Goal: Navigation & Orientation: Find specific page/section

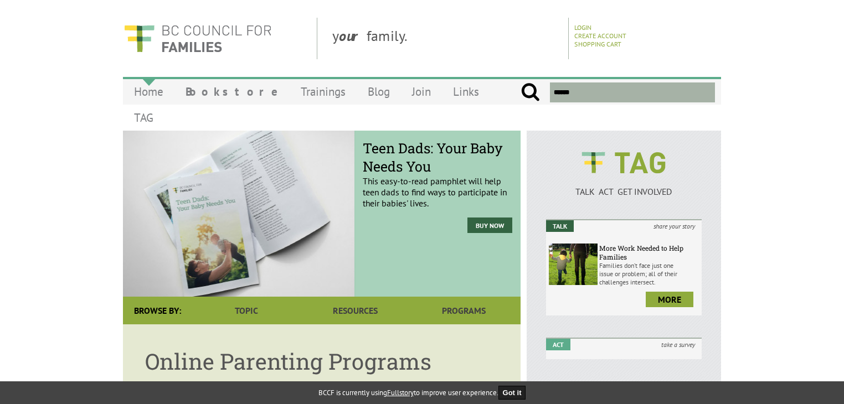
click at [147, 97] on link "Home" at bounding box center [148, 92] width 51 height 26
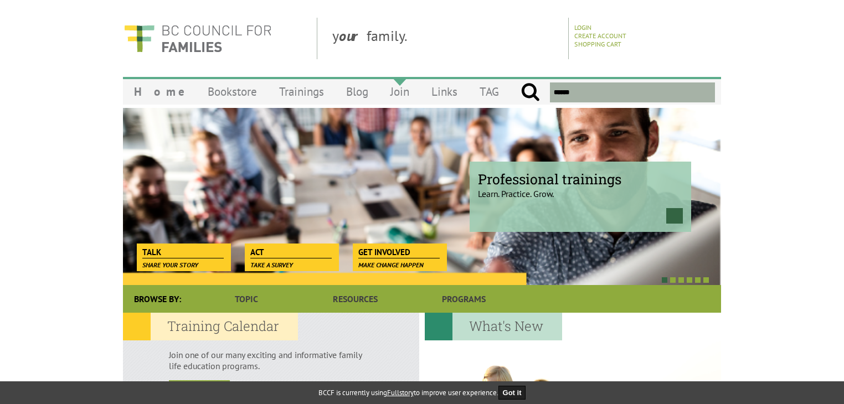
click at [379, 92] on link "Join" at bounding box center [399, 92] width 41 height 26
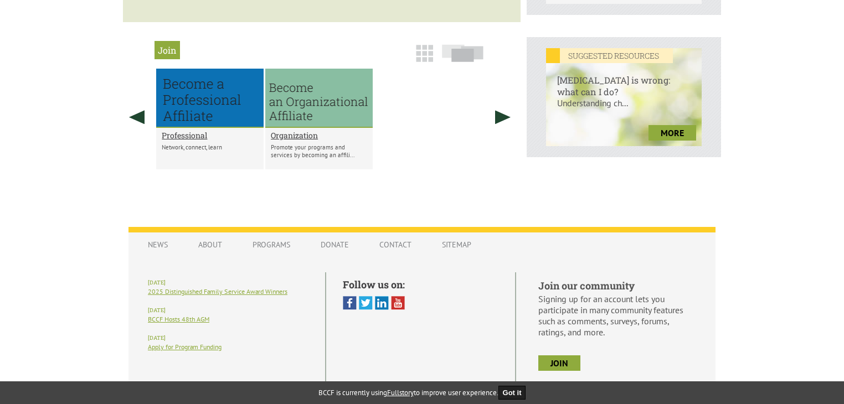
scroll to position [473, 0]
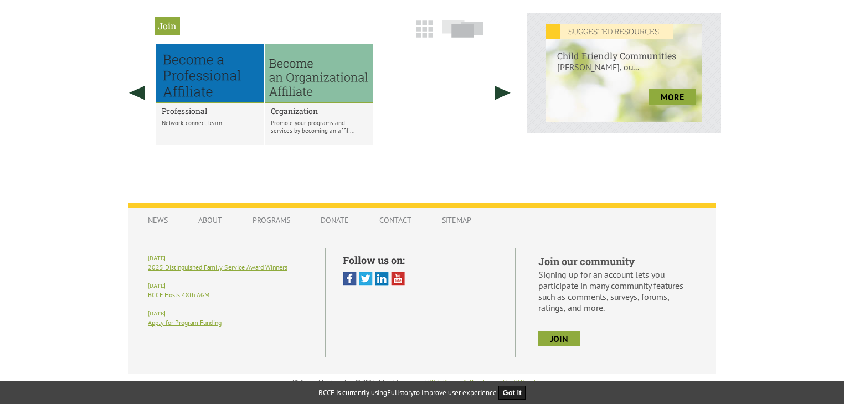
click at [264, 216] on link "Programs" at bounding box center [271, 220] width 60 height 21
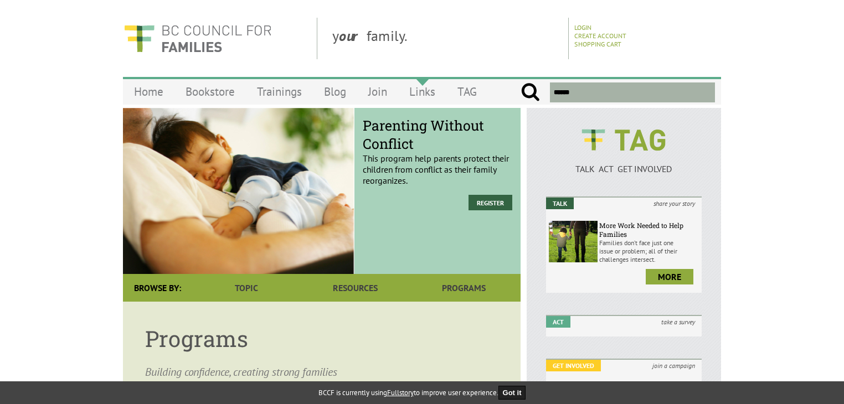
click at [427, 89] on link "Links" at bounding box center [422, 92] width 48 height 26
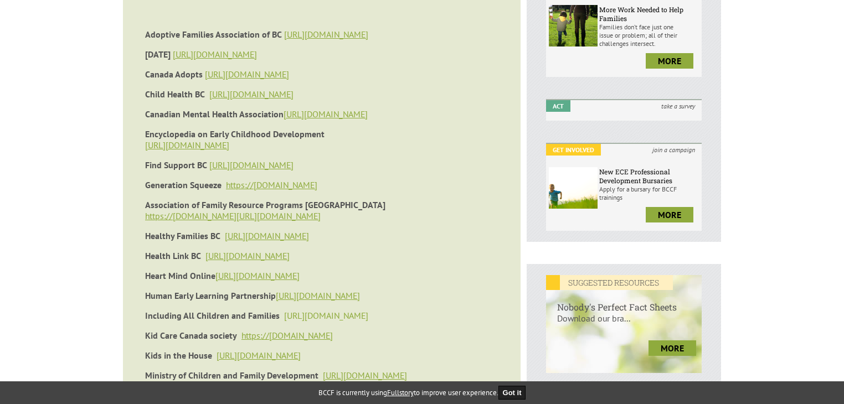
scroll to position [498, 0]
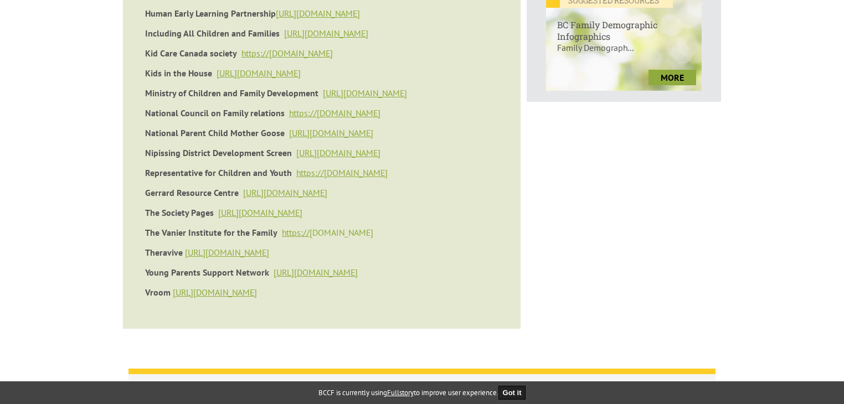
click at [330, 238] on link "[DOMAIN_NAME]" at bounding box center [341, 232] width 64 height 11
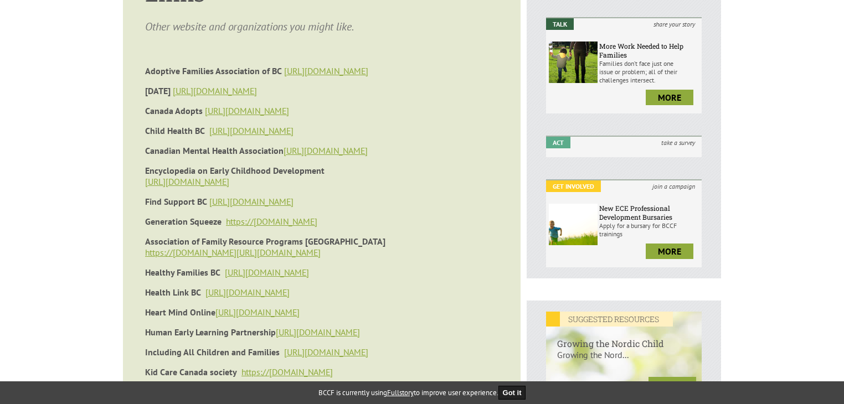
scroll to position [345, 0]
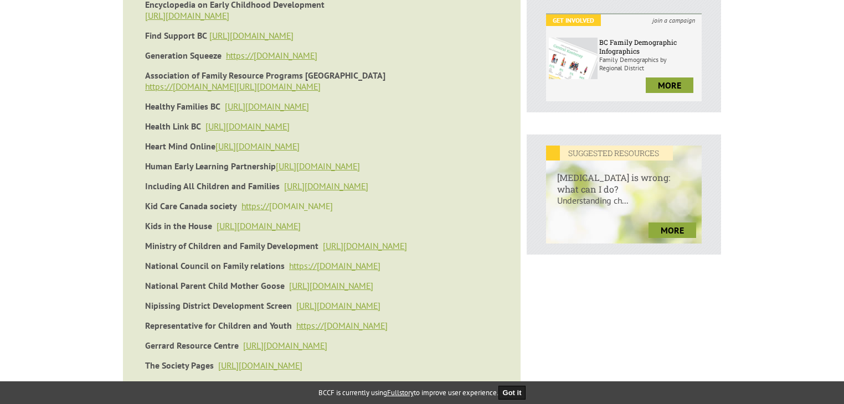
click at [312, 211] on link "[DOMAIN_NAME]" at bounding box center [301, 205] width 64 height 11
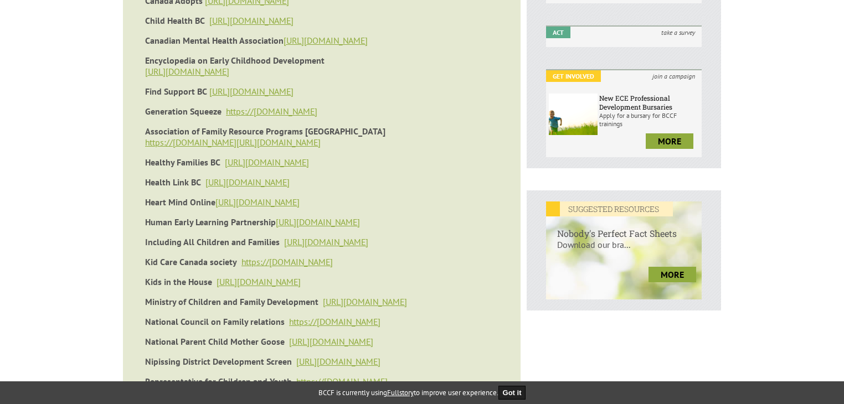
scroll to position [345, 0]
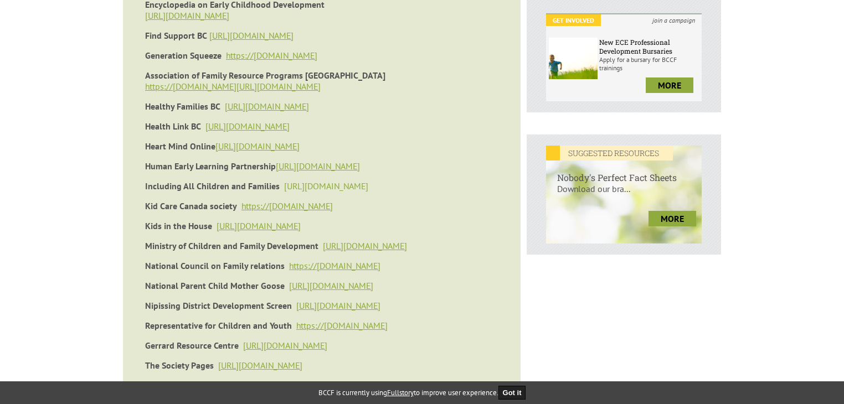
click at [343, 192] on link "[URL][DOMAIN_NAME]" at bounding box center [326, 185] width 84 height 11
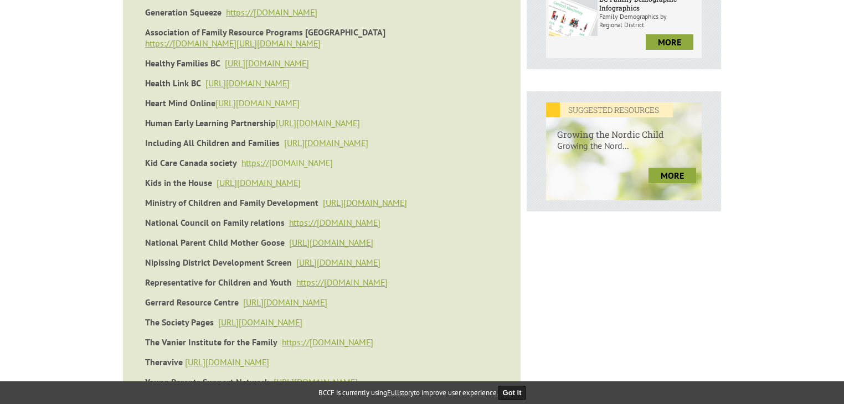
scroll to position [456, 0]
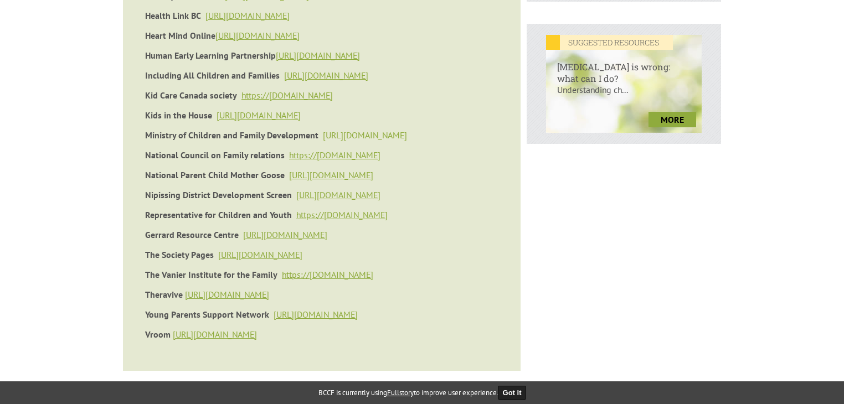
click at [359, 141] on link "[URL][DOMAIN_NAME]" at bounding box center [365, 135] width 84 height 11
